Goal: Navigation & Orientation: Find specific page/section

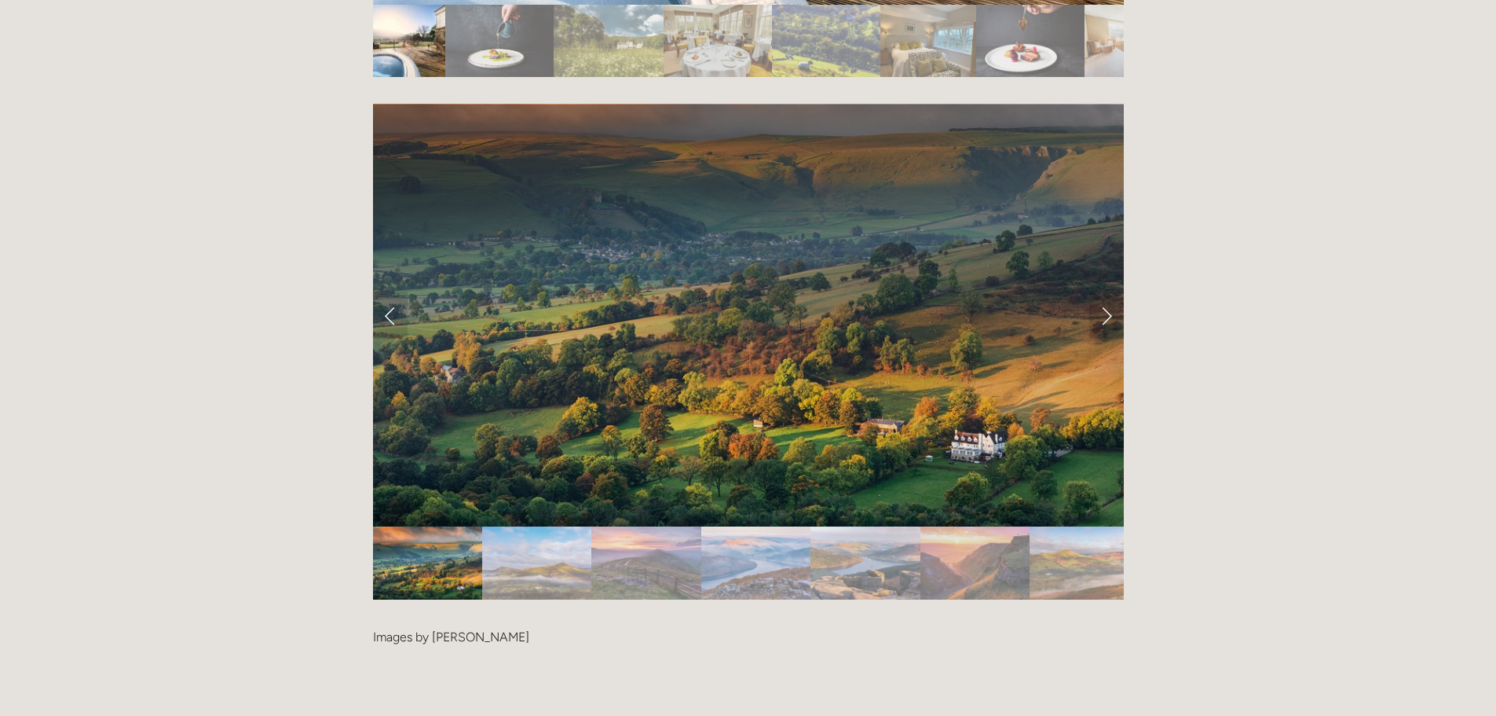
scroll to position [3221, 0]
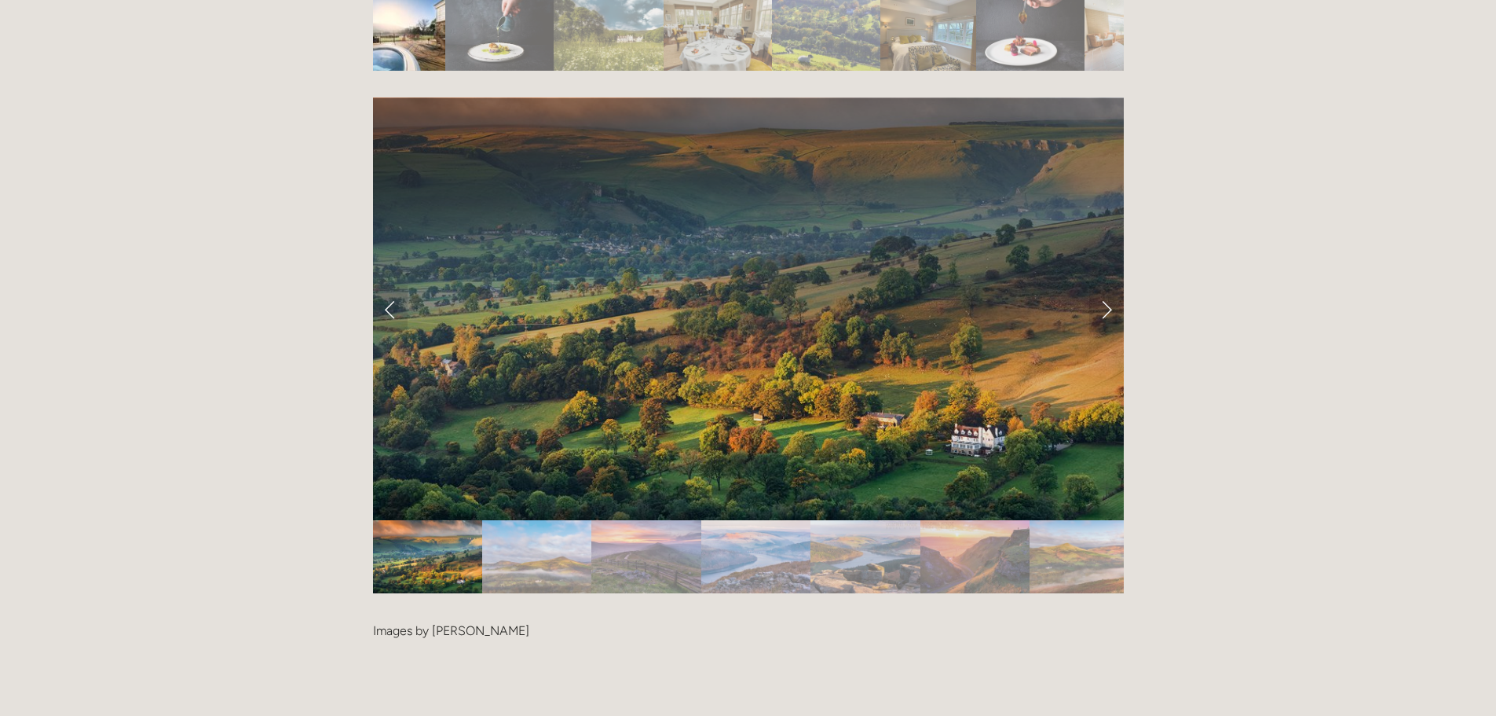
click at [540, 520] on img "Slide 2" at bounding box center [536, 556] width 109 height 73
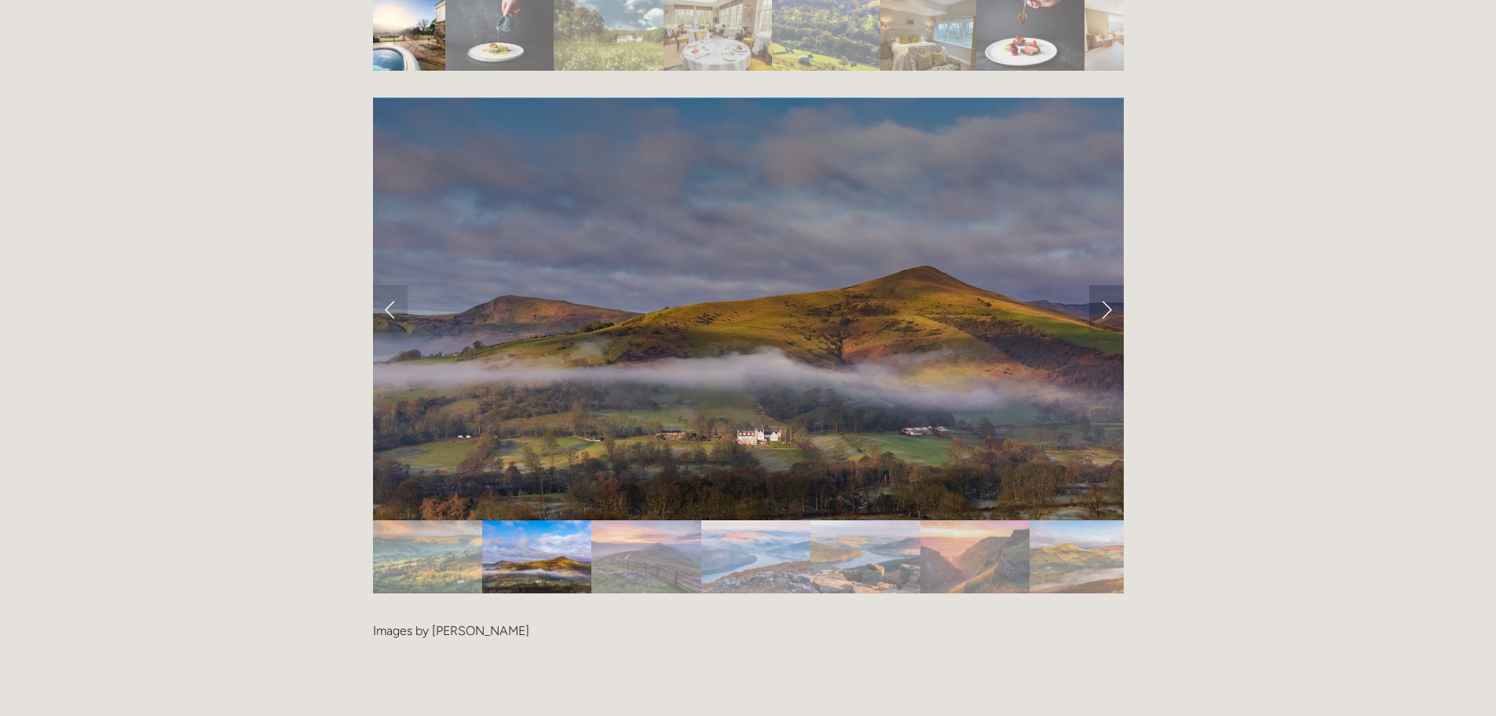
click at [1103, 285] on link "Next Slide" at bounding box center [1107, 308] width 35 height 47
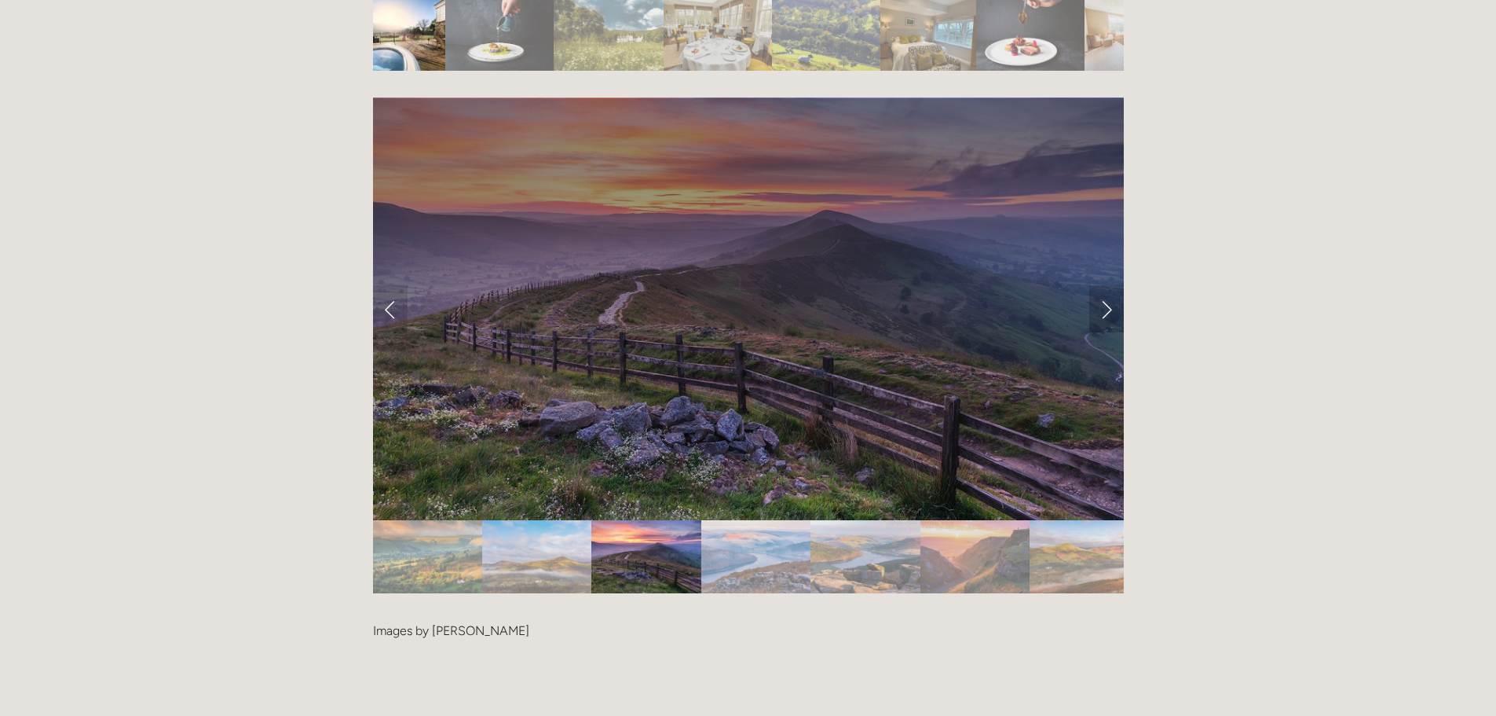
click at [1103, 285] on link "Next Slide" at bounding box center [1107, 308] width 35 height 47
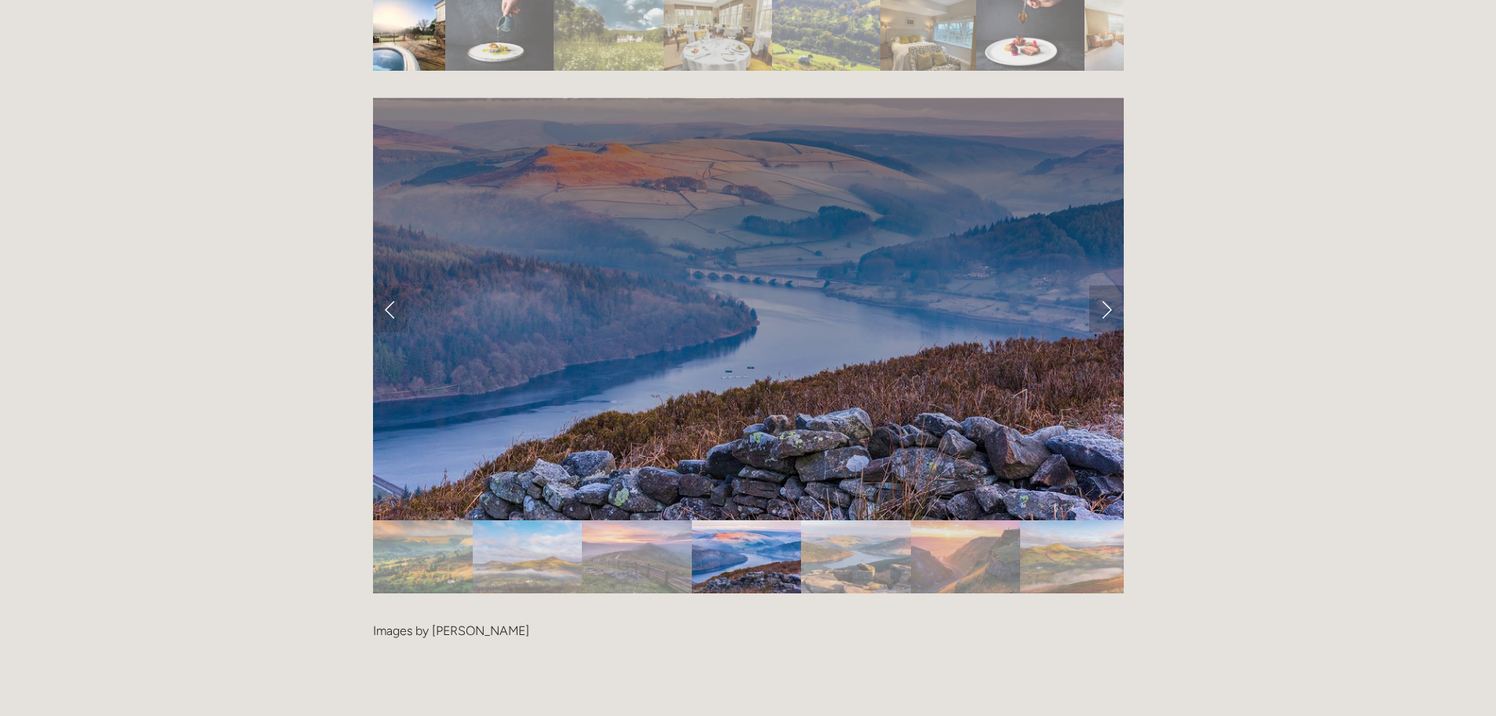
click at [1103, 285] on link "Next Slide" at bounding box center [1107, 308] width 35 height 47
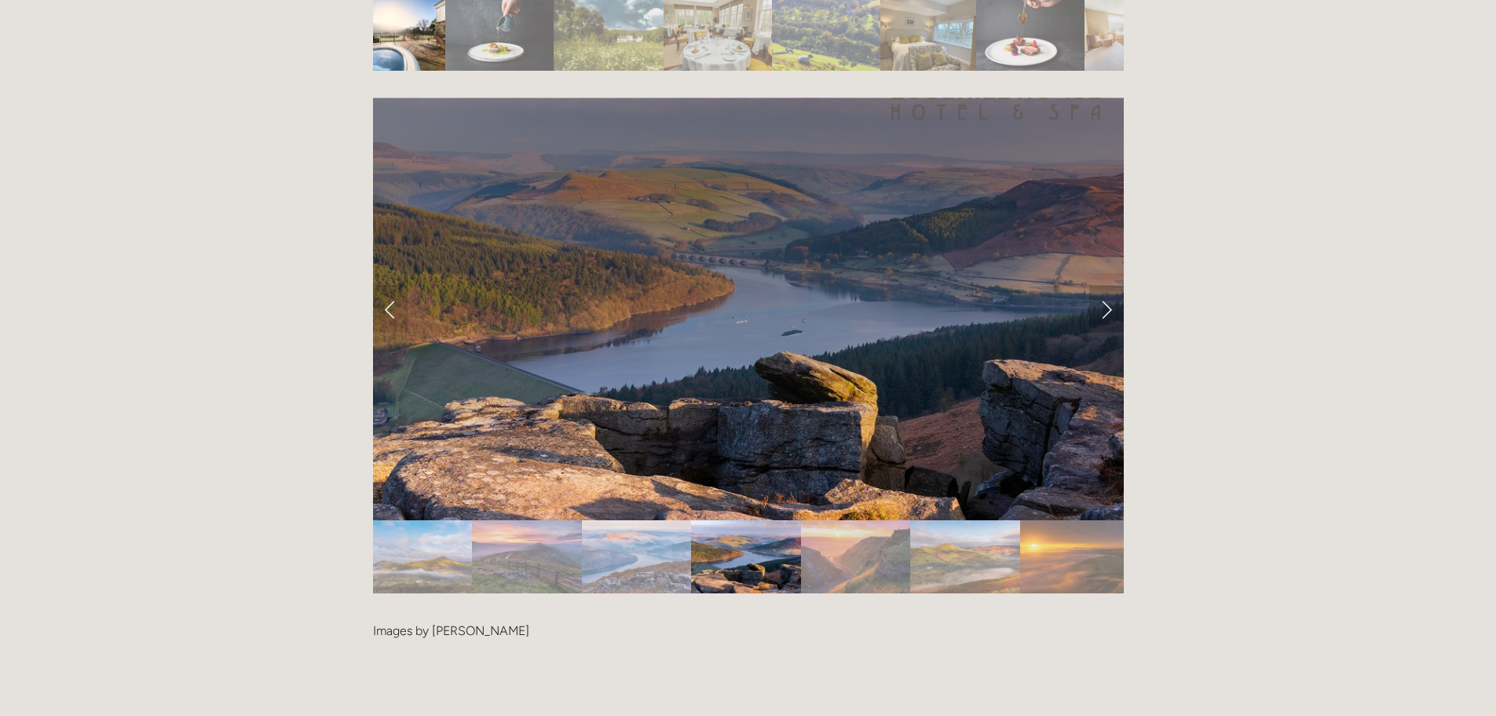
click at [1103, 285] on link "Next Slide" at bounding box center [1107, 308] width 35 height 47
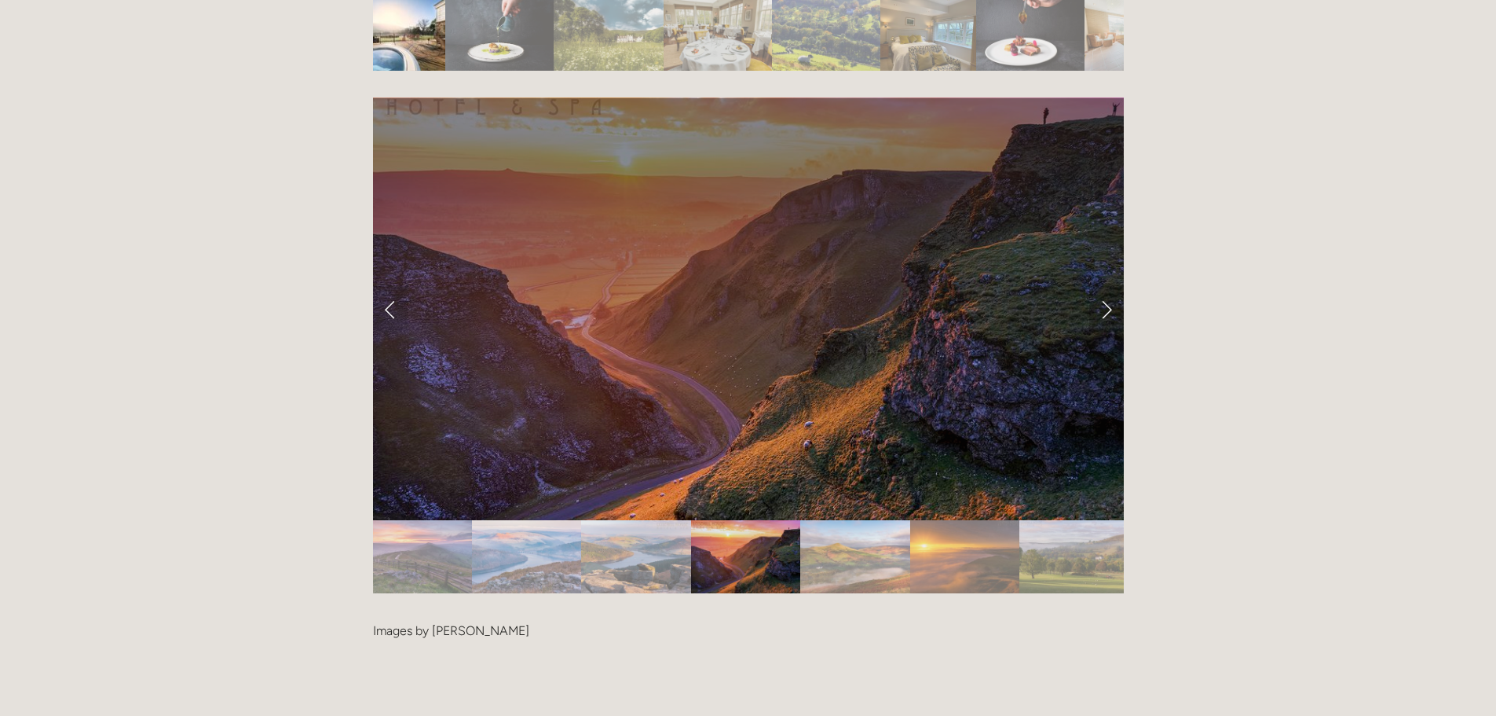
click at [1107, 285] on link "Next Slide" at bounding box center [1107, 308] width 35 height 47
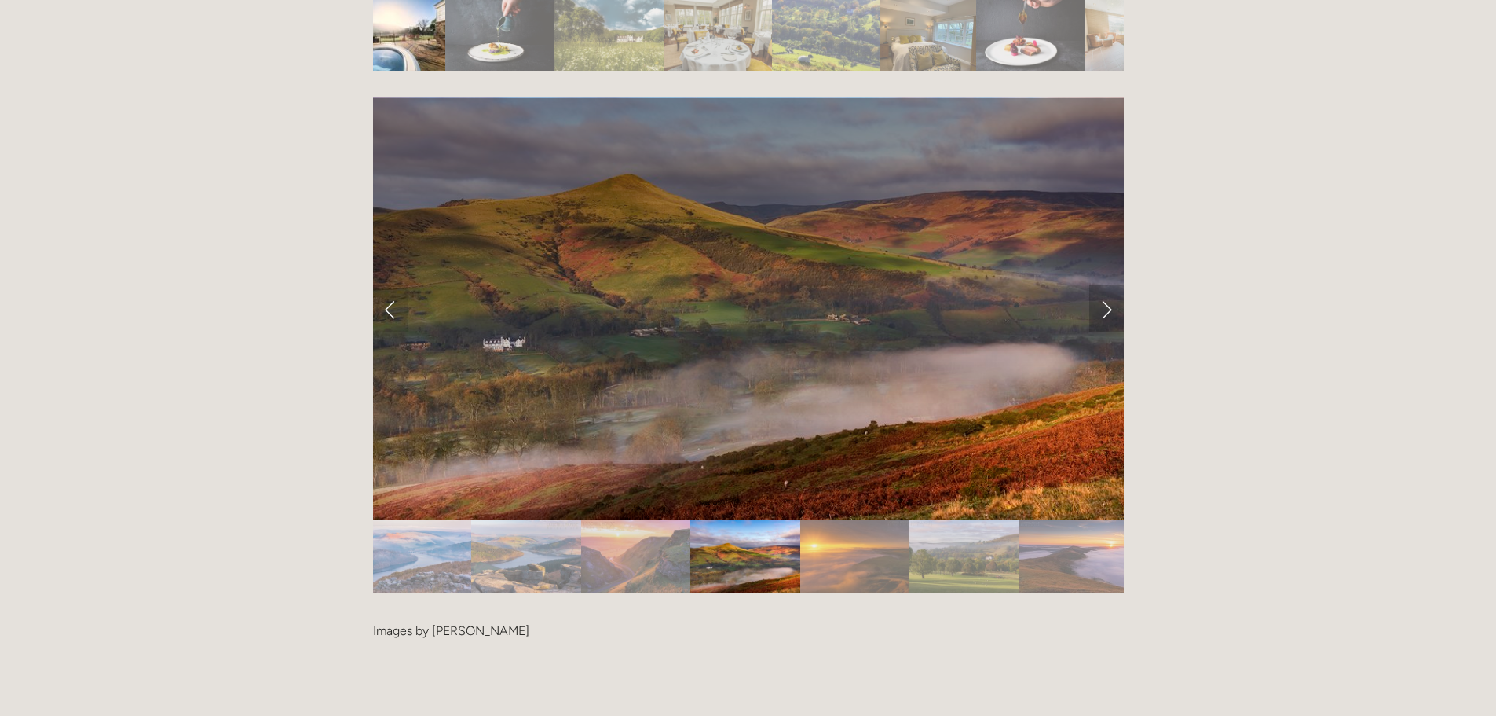
click at [1107, 285] on link "Next Slide" at bounding box center [1107, 308] width 35 height 47
click at [1108, 285] on link "Next Slide" at bounding box center [1107, 308] width 35 height 47
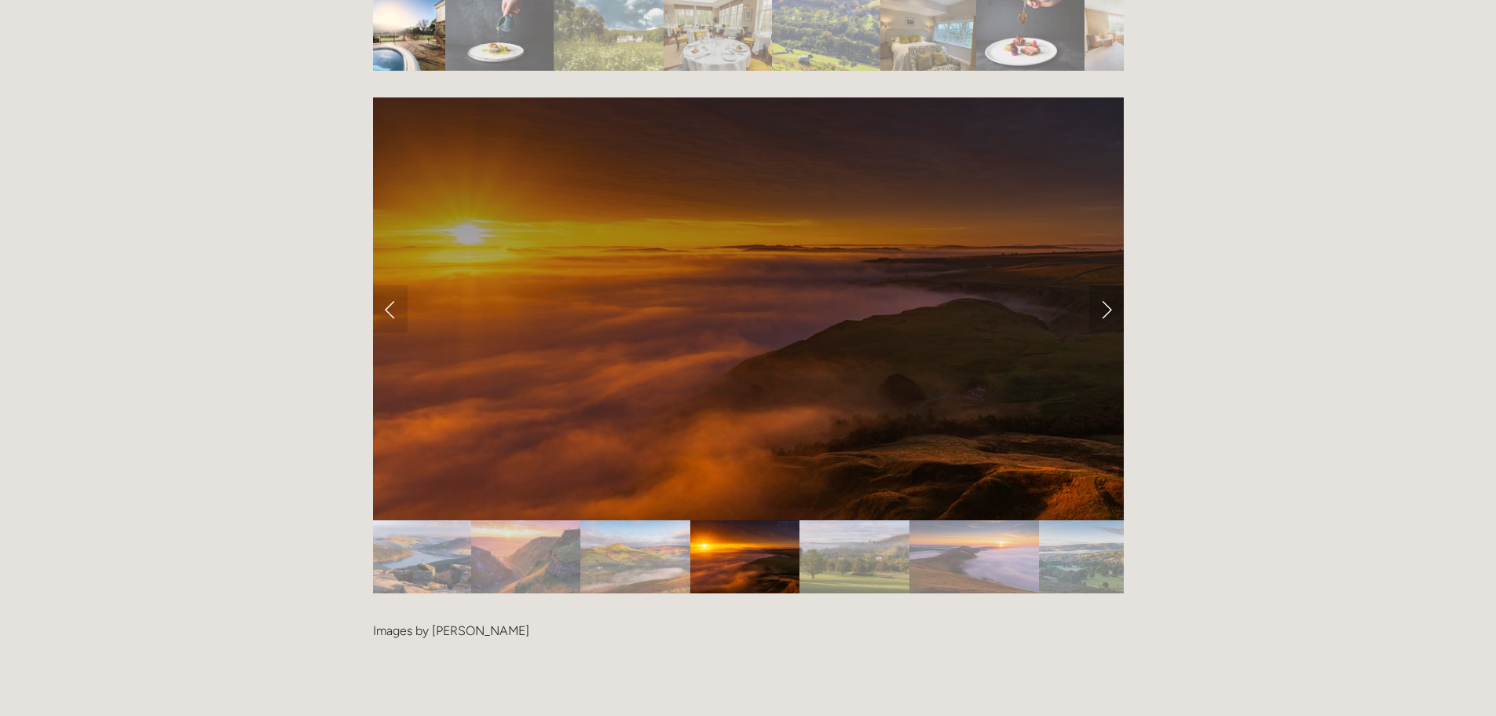
click at [1105, 285] on link "Next Slide" at bounding box center [1107, 308] width 35 height 47
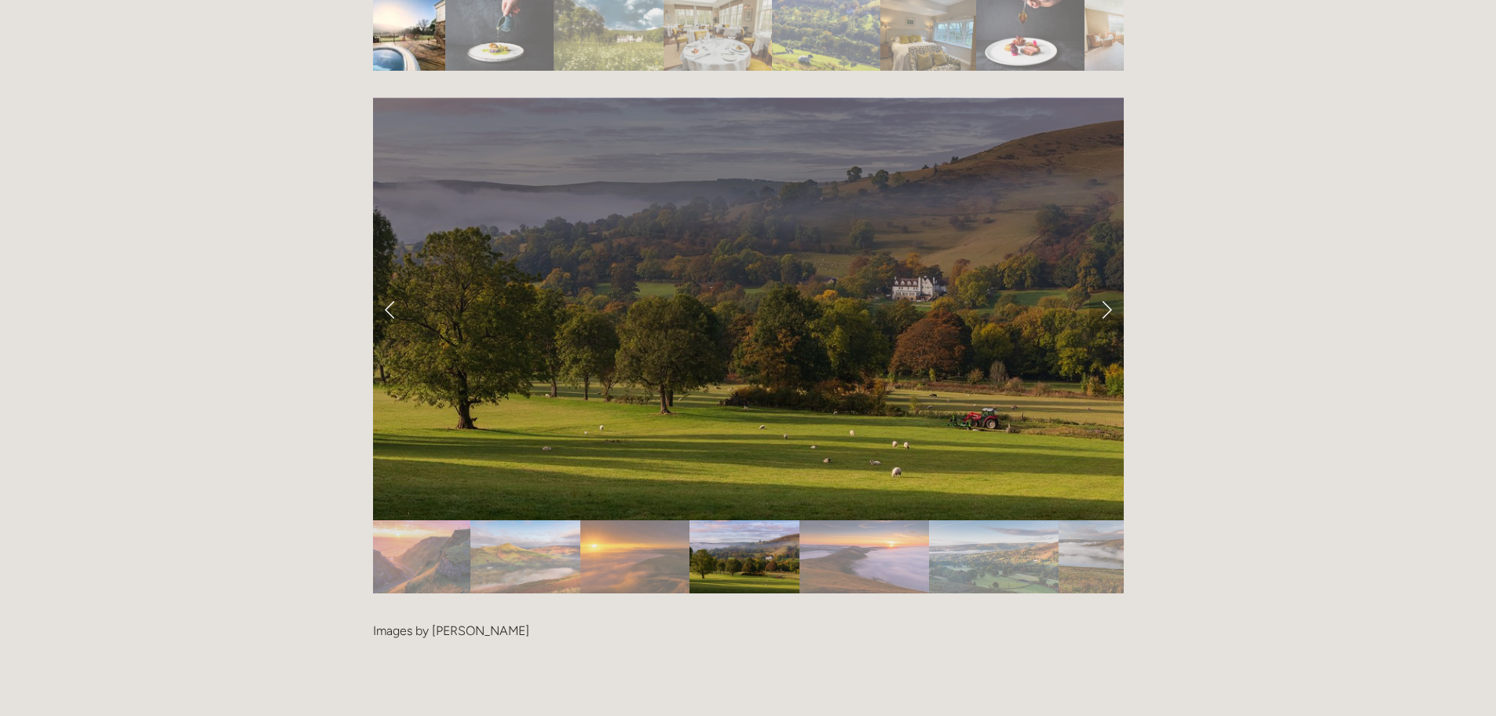
click at [1105, 285] on link "Next Slide" at bounding box center [1107, 308] width 35 height 47
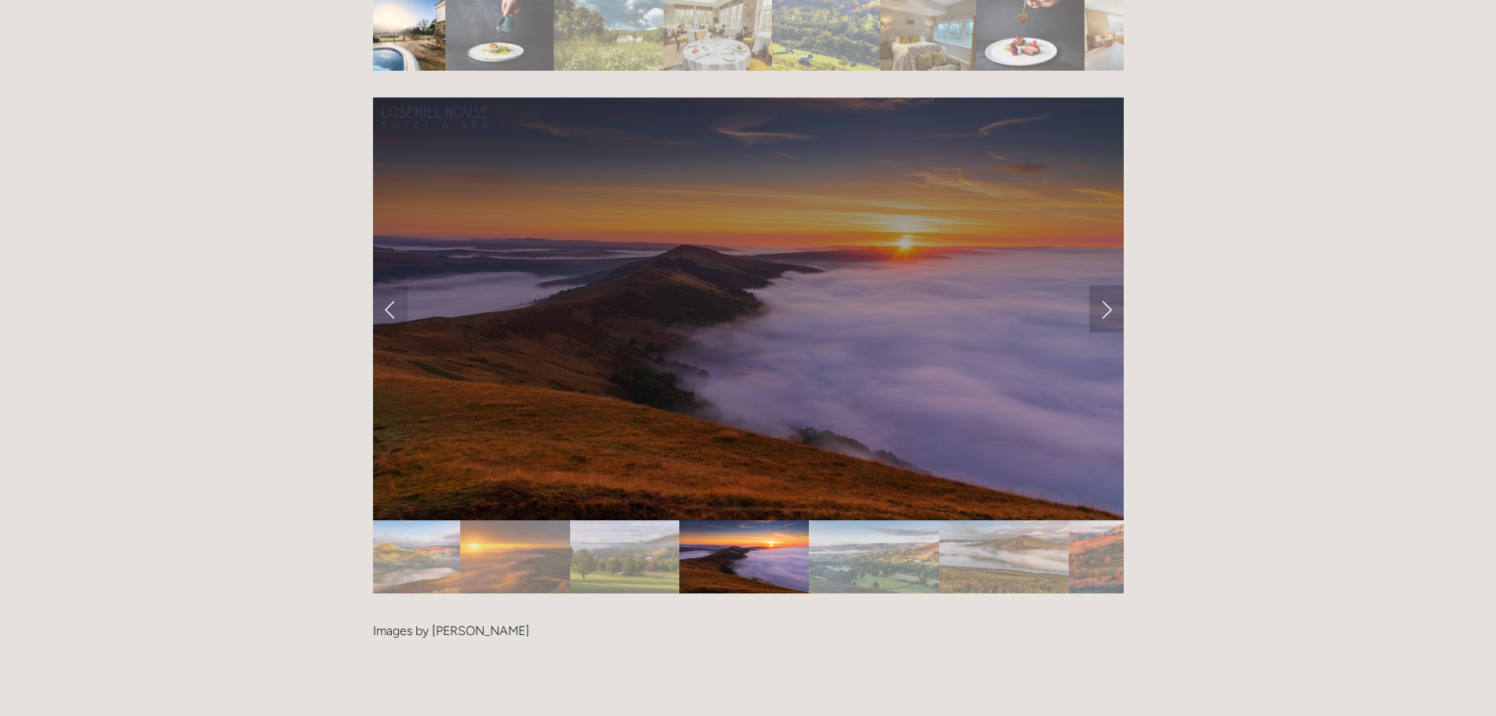
click at [1105, 285] on link "Next Slide" at bounding box center [1107, 308] width 35 height 47
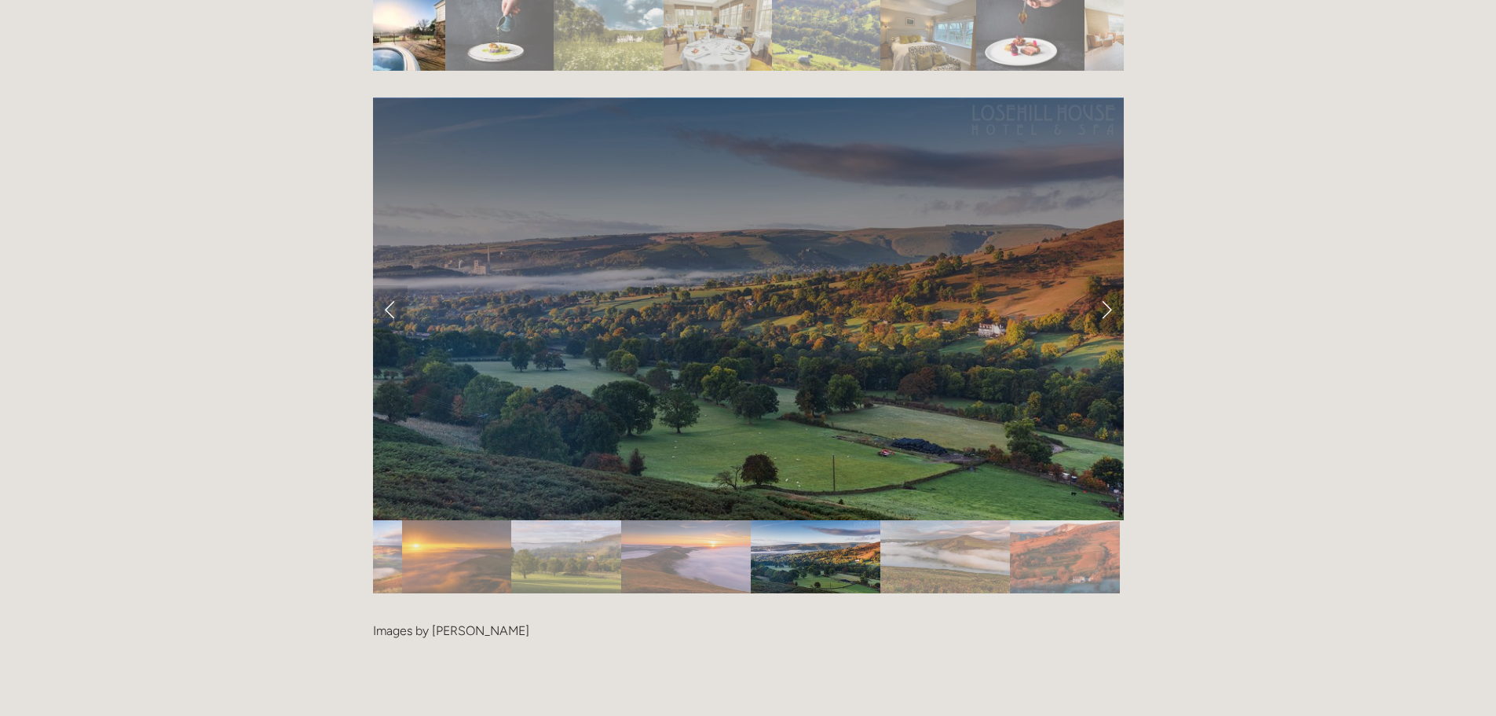
click at [1105, 285] on link "Next Slide" at bounding box center [1107, 308] width 35 height 47
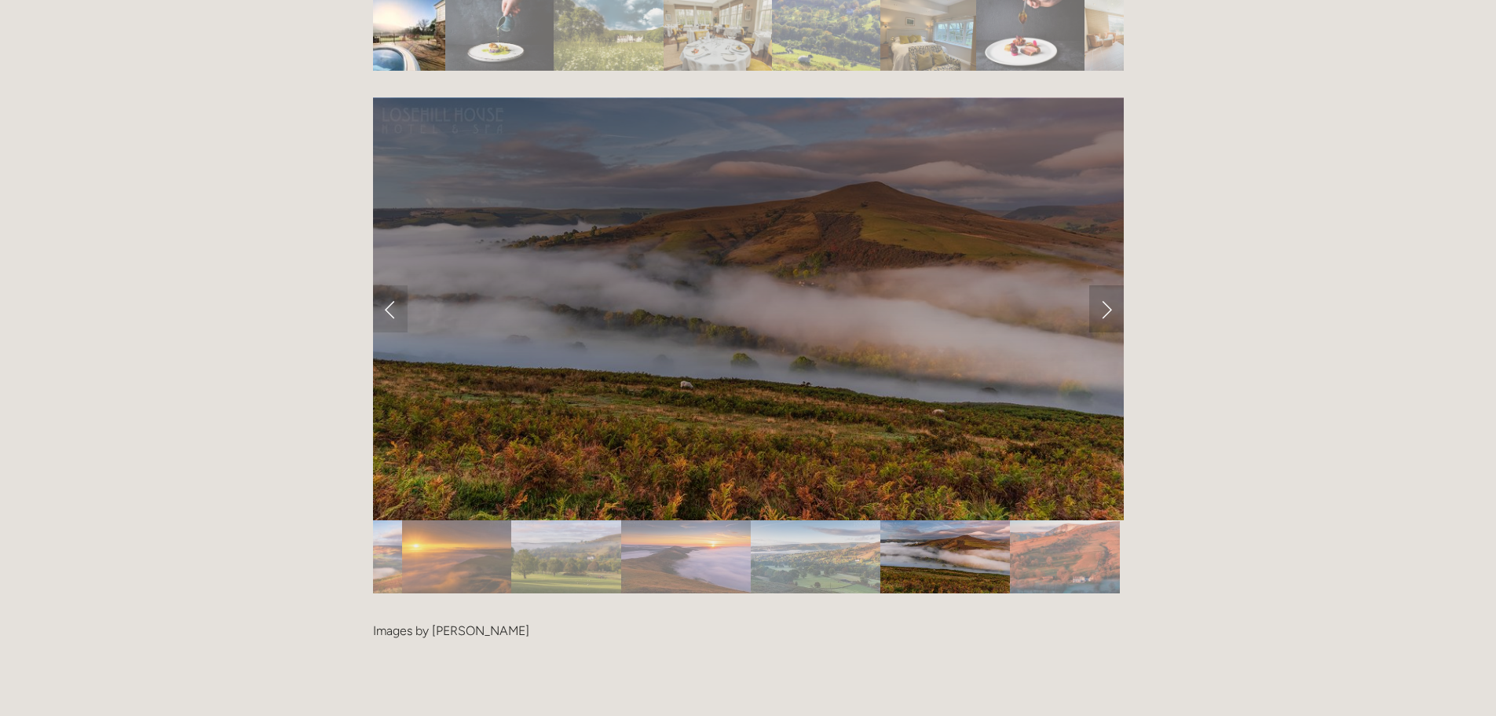
click at [1105, 285] on link "Next Slide" at bounding box center [1107, 308] width 35 height 47
click at [1106, 285] on link "Next Slide" at bounding box center [1107, 308] width 35 height 47
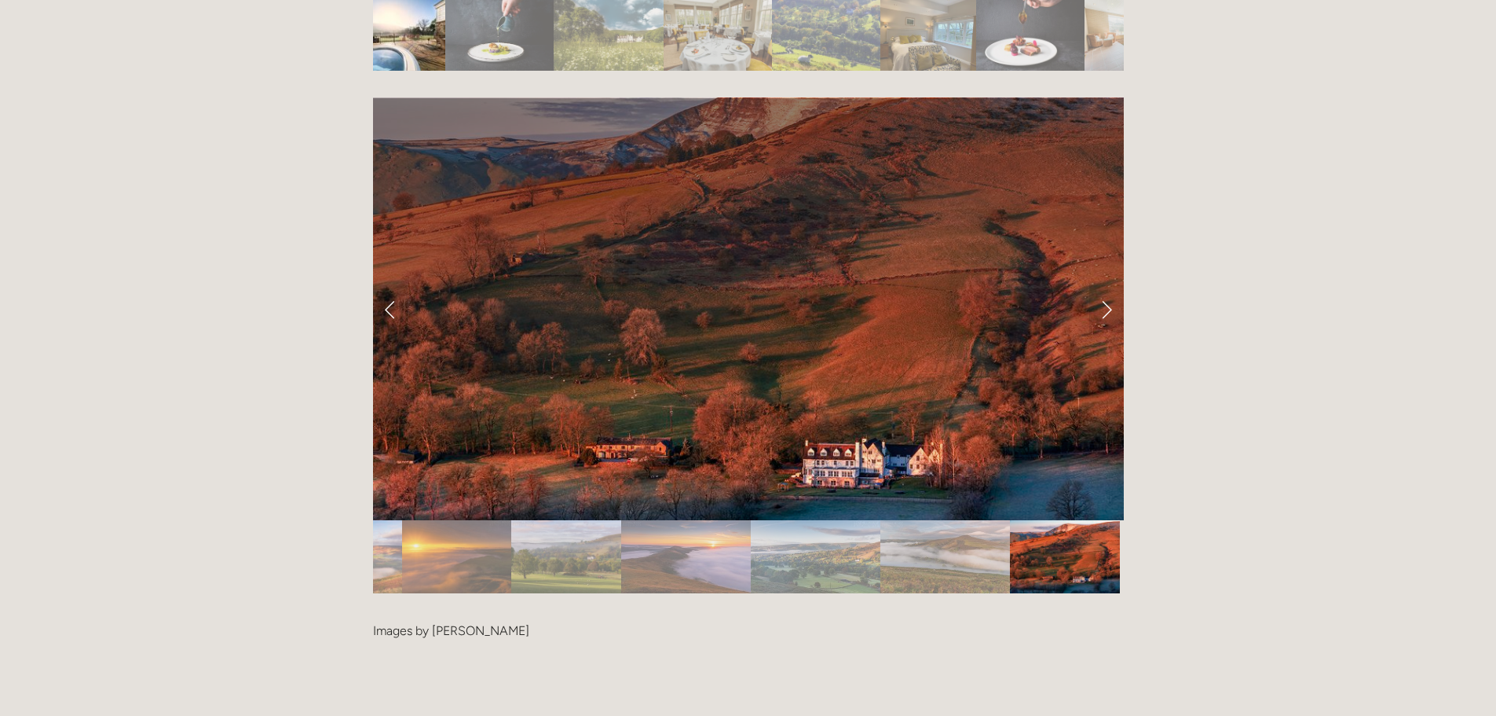
drag, startPoint x: 1328, startPoint y: 275, endPoint x: 1270, endPoint y: 231, distance: 72.9
drag, startPoint x: 211, startPoint y: 224, endPoint x: 812, endPoint y: 175, distance: 603.7
drag, startPoint x: 1309, startPoint y: 154, endPoint x: 335, endPoint y: 80, distance: 976.8
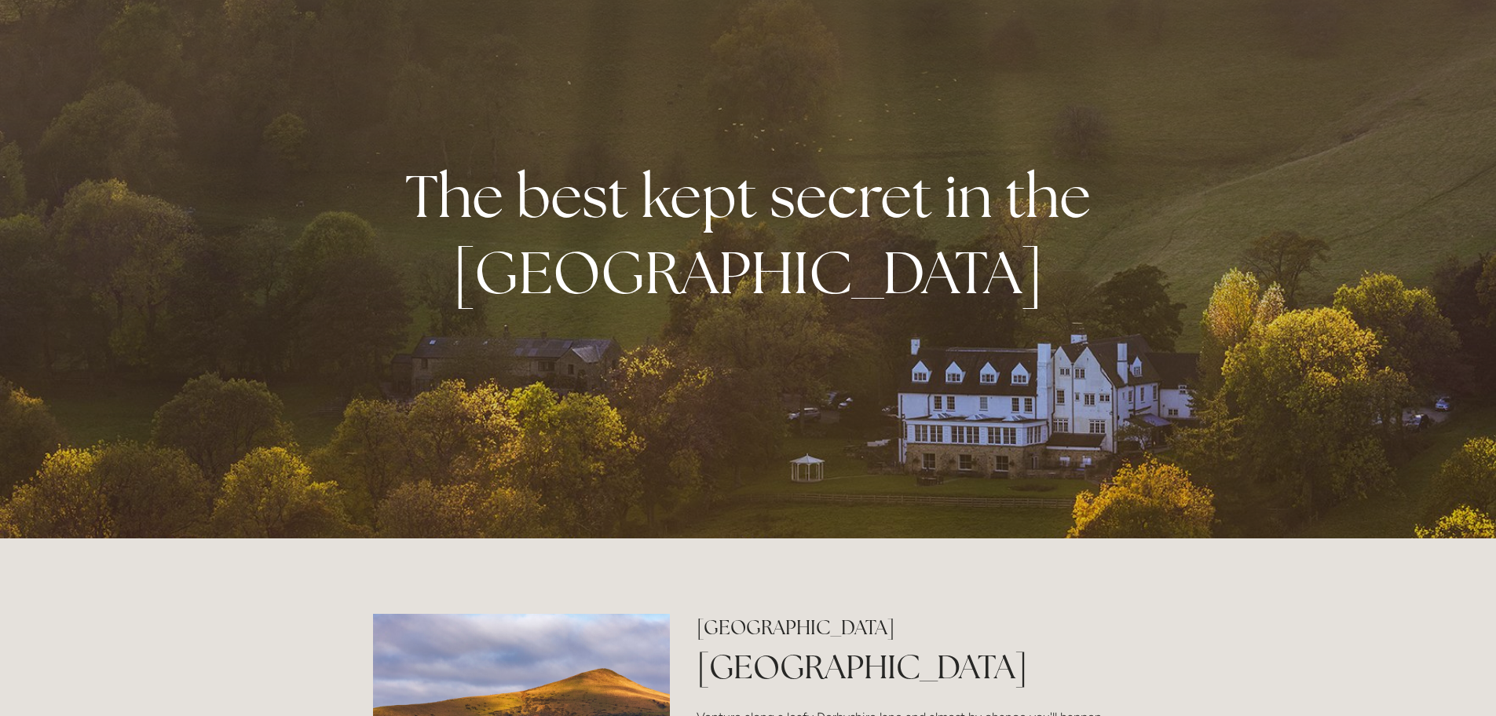
scroll to position [0, 0]
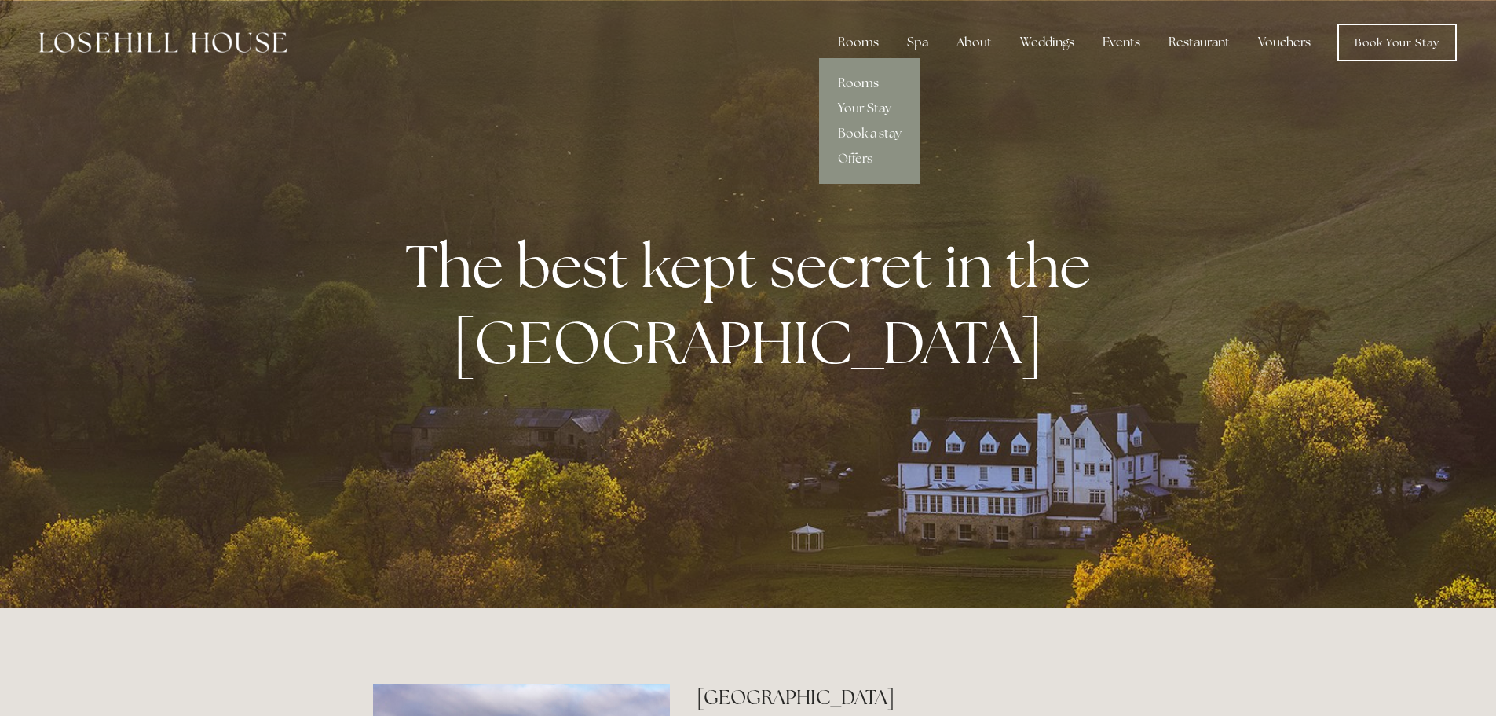
click at [857, 79] on link "Rooms" at bounding box center [869, 83] width 101 height 25
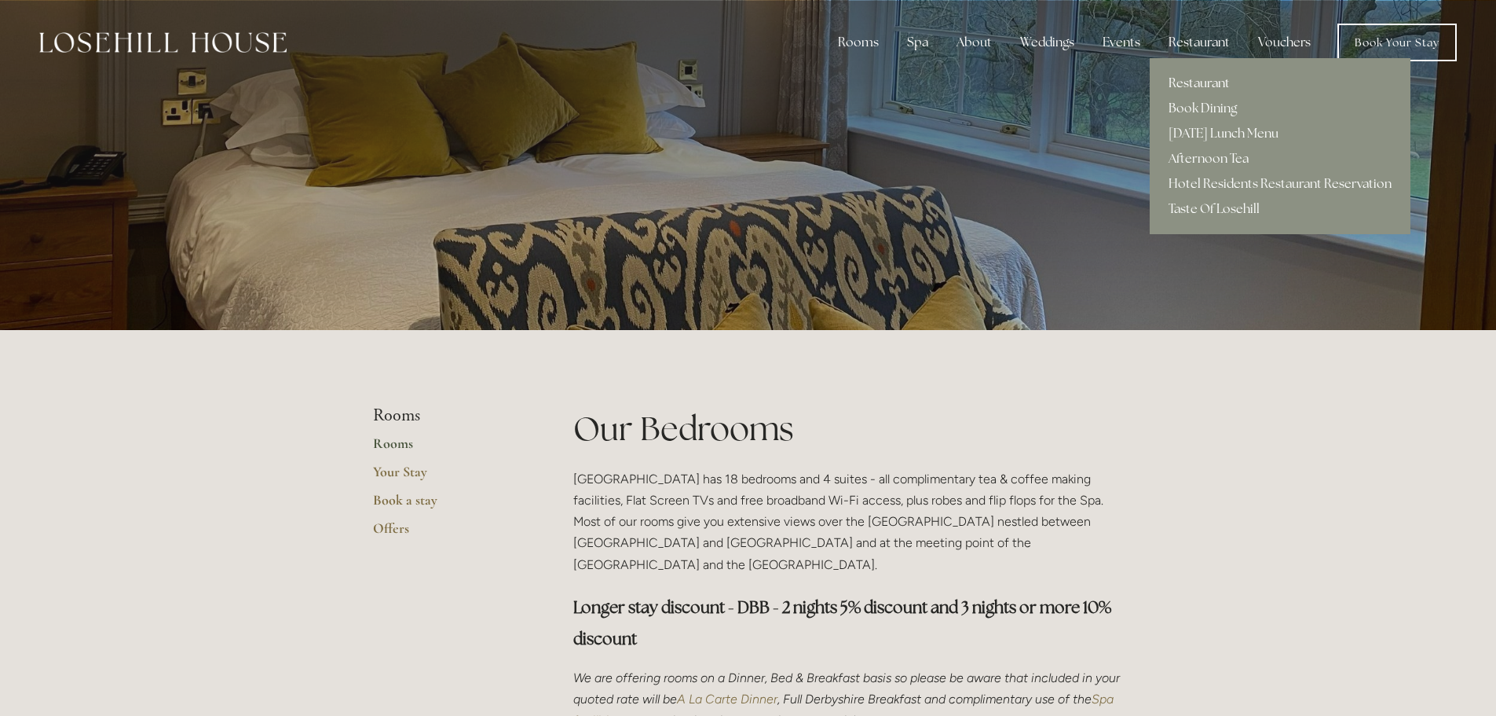
click at [1198, 77] on link "Restaurant" at bounding box center [1280, 83] width 261 height 25
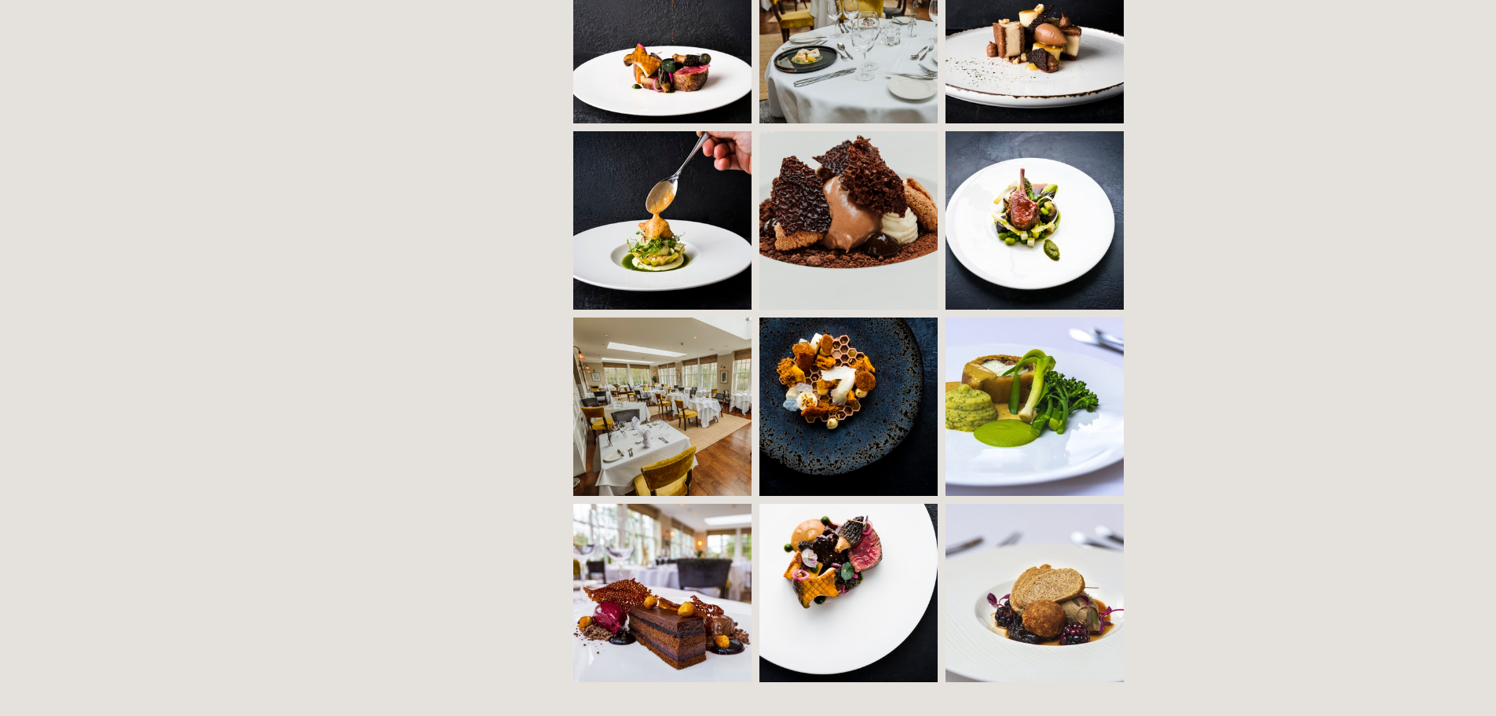
scroll to position [1414, 0]
